Goal: Transaction & Acquisition: Purchase product/service

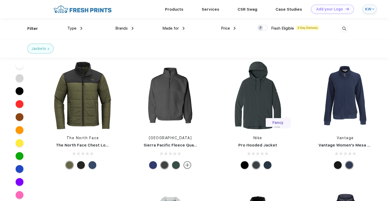
scroll to position [598, 0]
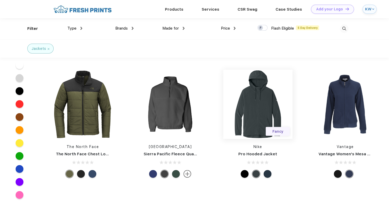
click at [255, 96] on img at bounding box center [257, 104] width 69 height 69
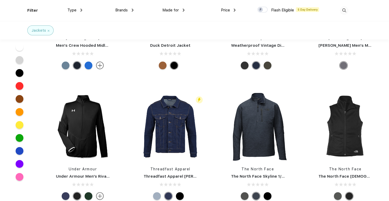
scroll to position [1248, 0]
